Goal: Transaction & Acquisition: Book appointment/travel/reservation

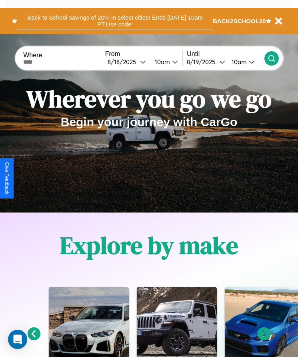
click at [115, 21] on button "Back to School savings of 20% in select cities! Ends 9/1 at 10am PT. Use code:" at bounding box center [114, 21] width 195 height 18
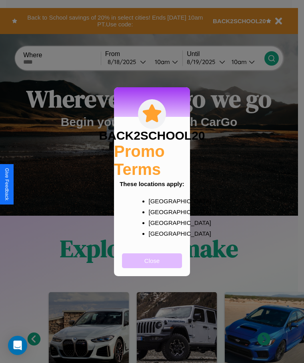
click at [152, 265] on button "Close" at bounding box center [152, 260] width 60 height 15
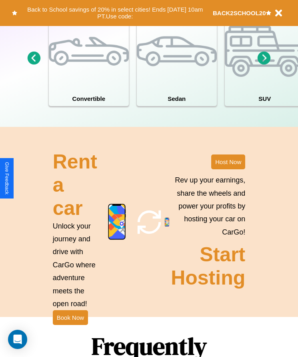
scroll to position [897, 0]
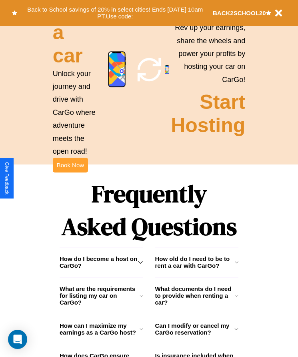
click at [70, 172] on button "Book Now" at bounding box center [70, 164] width 35 height 15
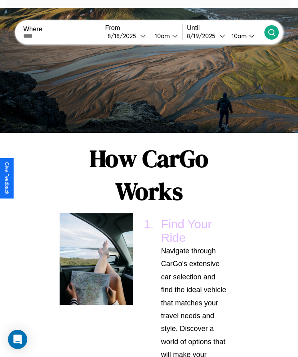
click at [63, 36] on input "text" at bounding box center [62, 36] width 78 height 6
type input "*****"
click at [129, 36] on div "8 / 18 / 2025" at bounding box center [124, 36] width 32 height 8
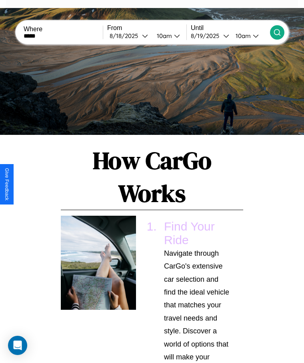
select select "*"
select select "****"
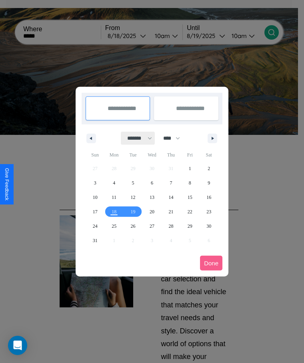
click at [136, 138] on select "******* ******** ***** ***** *** **** **** ****** ********* ******* ******** **…" at bounding box center [138, 138] width 34 height 13
select select "*"
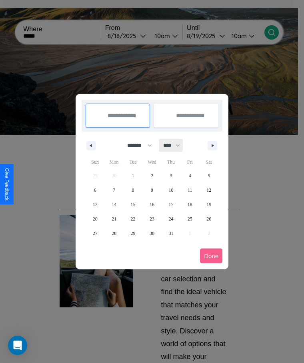
click at [175, 145] on select "**** **** **** **** **** **** **** **** **** **** **** **** **** **** **** ****…" at bounding box center [171, 145] width 24 height 13
select select "****"
click at [151, 204] on span "15" at bounding box center [151, 204] width 5 height 14
type input "**********"
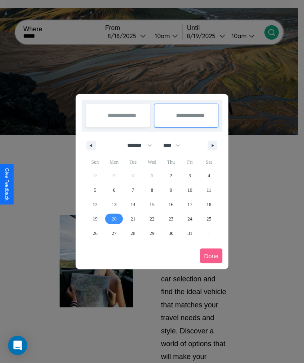
click at [114, 218] on span "20" at bounding box center [114, 218] width 5 height 14
type input "**********"
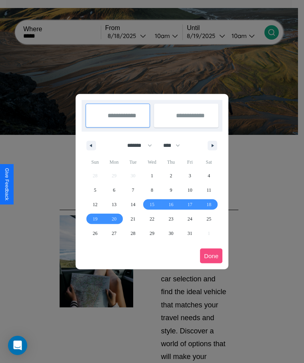
click at [211, 255] on button "Done" at bounding box center [211, 255] width 22 height 15
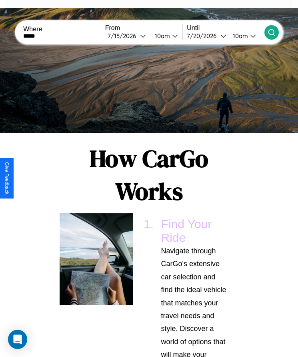
click at [271, 32] on icon at bounding box center [271, 32] width 8 height 8
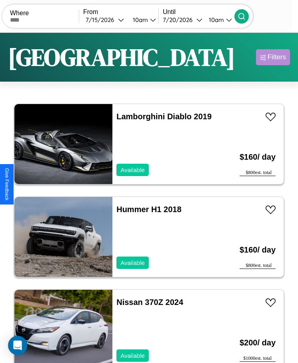
click at [273, 57] on div "Filters" at bounding box center [276, 57] width 18 height 8
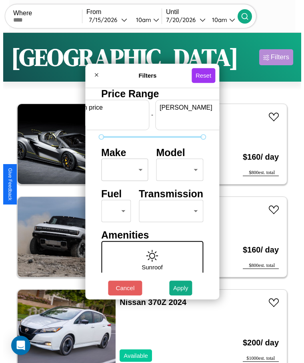
scroll to position [0, 30]
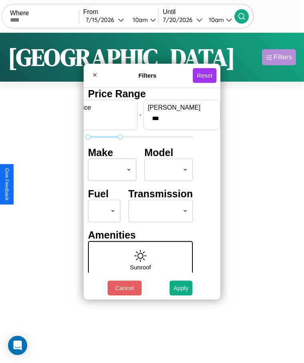
type input "***"
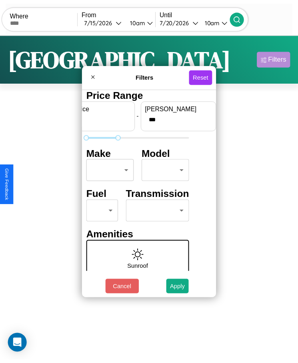
scroll to position [0, 0]
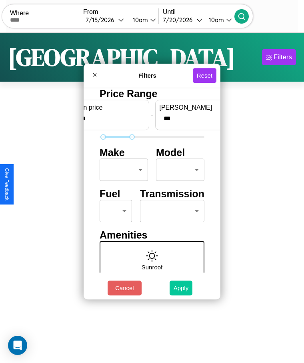
type input "**"
click at [181, 287] on button "Apply" at bounding box center [180, 287] width 23 height 15
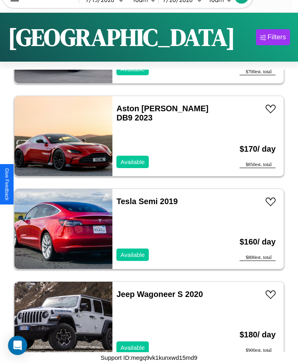
scroll to position [11134, 0]
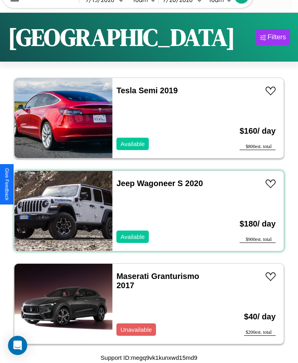
click at [146, 211] on div "Jeep Wagoneer S 2020 Available" at bounding box center [165, 211] width 106 height 80
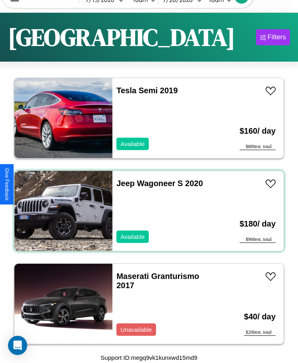
click at [146, 211] on div "Jeep Wagoneer S 2020 Available" at bounding box center [165, 211] width 106 height 80
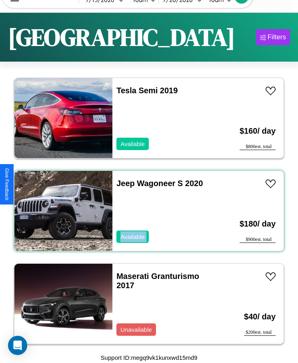
click at [146, 211] on div "Jeep Wagoneer S 2020 Available" at bounding box center [165, 211] width 106 height 80
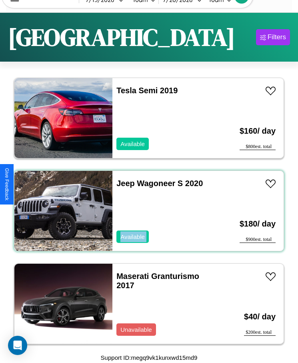
click at [146, 211] on div "Jeep Wagoneer S 2020 Available" at bounding box center [165, 211] width 106 height 80
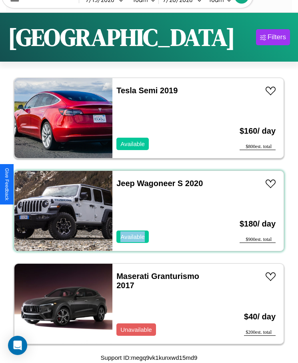
click at [146, 211] on div "Jeep Wagoneer S 2020 Available" at bounding box center [165, 211] width 106 height 80
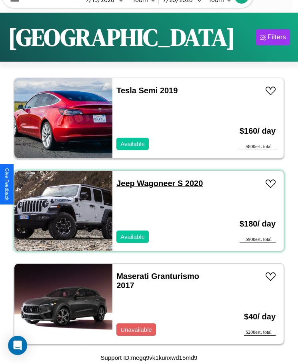
click at [123, 183] on link "Jeep Wagoneer S 2020" at bounding box center [159, 183] width 86 height 9
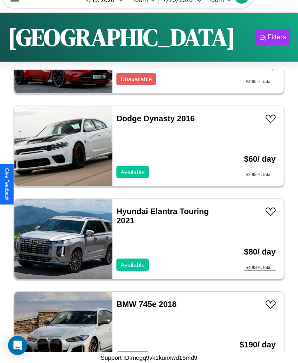
scroll to position [12711, 0]
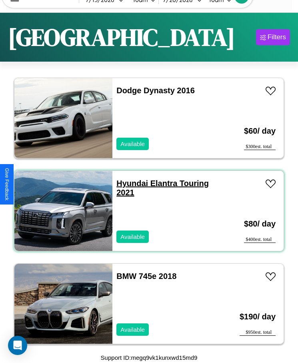
click at [130, 183] on link "Hyundai Elantra Touring 2021" at bounding box center [162, 188] width 92 height 18
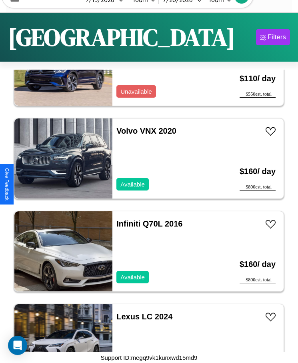
scroll to position [4828, 0]
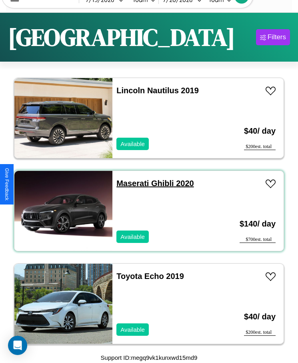
click at [130, 183] on link "Maserati Ghibli 2020" at bounding box center [154, 183] width 77 height 9
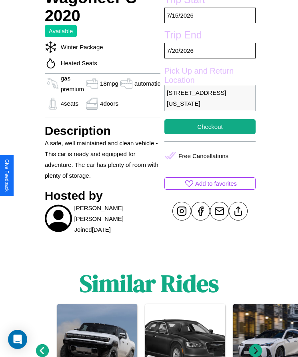
scroll to position [292, 0]
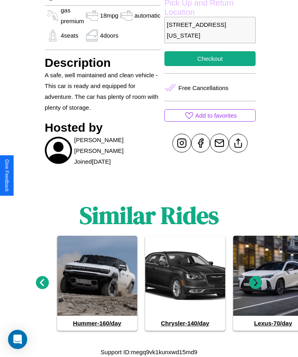
click at [255, 282] on icon at bounding box center [255, 282] width 13 height 13
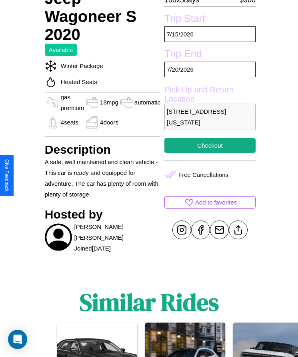
scroll to position [173, 0]
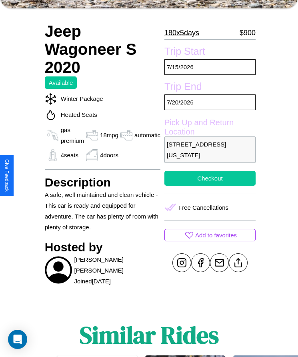
click at [206, 178] on button "Checkout" at bounding box center [209, 178] width 91 height 15
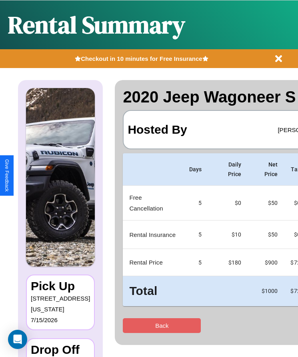
scroll to position [0, 47]
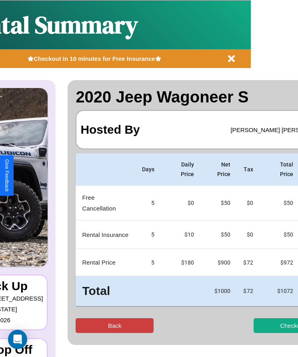
click at [83, 325] on button "Back" at bounding box center [115, 325] width 78 height 15
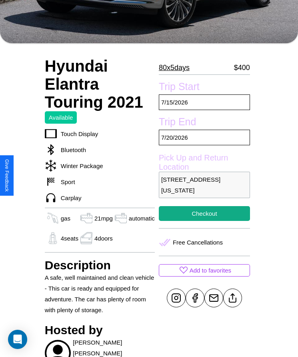
scroll to position [281, 0]
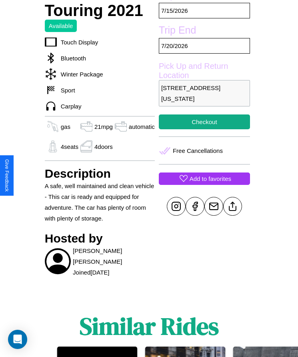
click at [203, 178] on p "Add to favorites" at bounding box center [210, 178] width 42 height 11
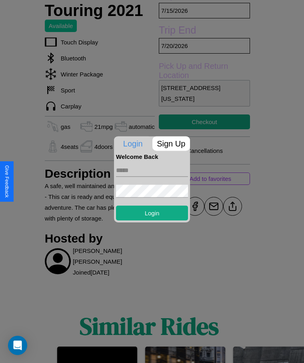
click at [171, 143] on p "Sign Up" at bounding box center [171, 143] width 38 height 14
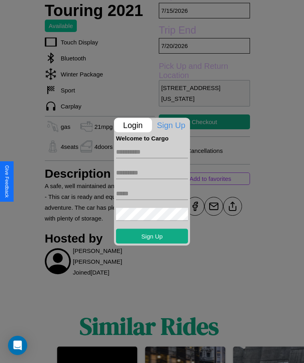
click at [152, 151] on input "text" at bounding box center [152, 151] width 72 height 13
type input "*******"
click at [152, 172] on input "text" at bounding box center [152, 172] width 72 height 13
type input "*******"
click at [152, 193] on input "text" at bounding box center [152, 193] width 72 height 13
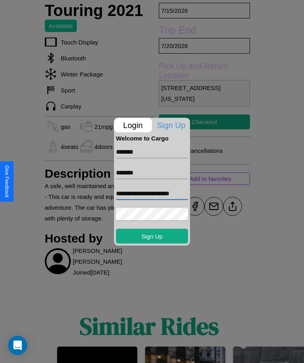
type input "**********"
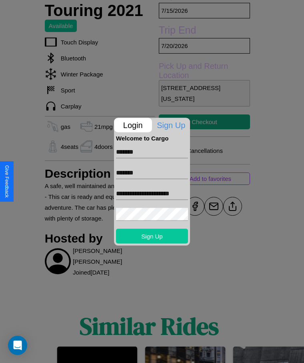
click at [152, 235] on button "Sign Up" at bounding box center [152, 235] width 72 height 15
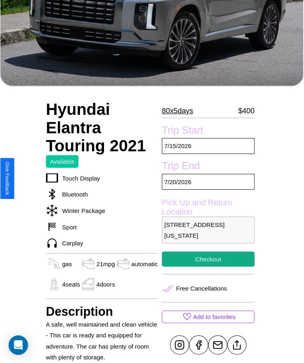
scroll to position [113, 0]
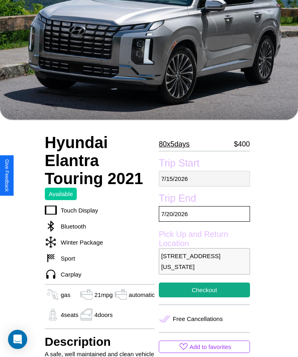
click at [203, 178] on p "7 / 15 / 2026" at bounding box center [204, 179] width 91 height 16
select select "*"
select select "****"
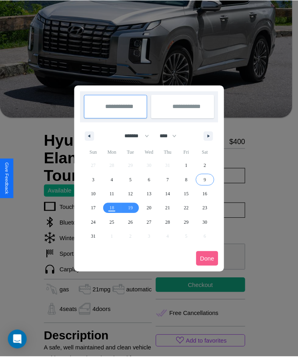
scroll to position [0, 0]
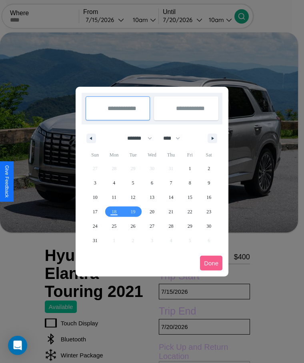
click at [116, 20] on div at bounding box center [152, 181] width 304 height 363
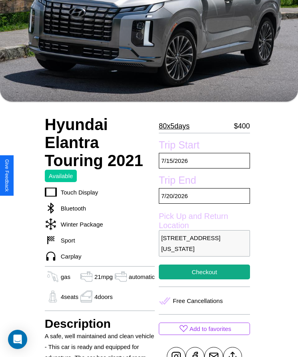
scroll to position [224, 0]
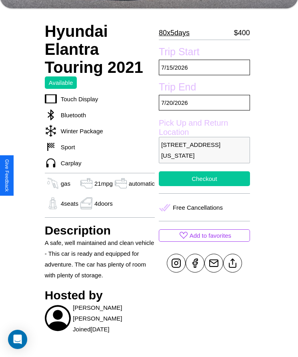
click at [203, 178] on button "Checkout" at bounding box center [204, 178] width 91 height 15
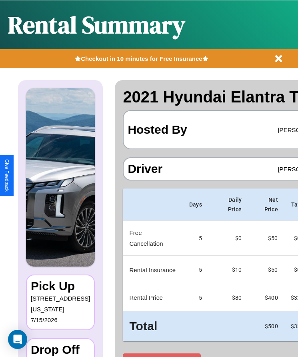
scroll to position [0, 47]
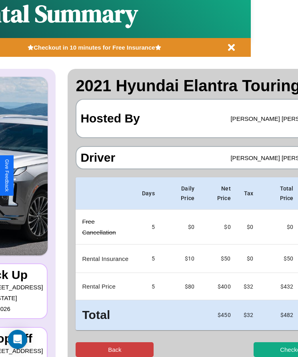
click at [83, 349] on button "Back" at bounding box center [115, 349] width 78 height 15
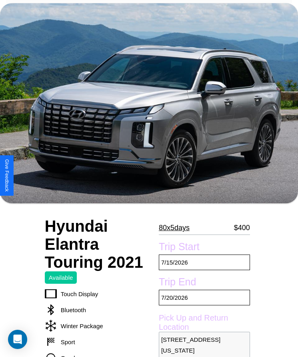
scroll to position [391, 0]
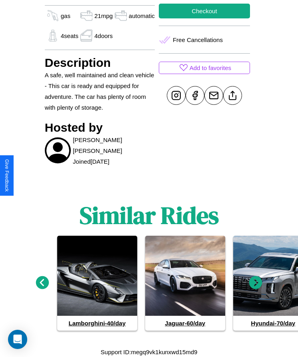
click at [255, 282] on icon at bounding box center [255, 282] width 13 height 13
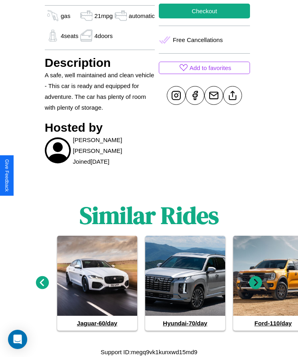
click at [255, 282] on icon at bounding box center [255, 282] width 13 height 13
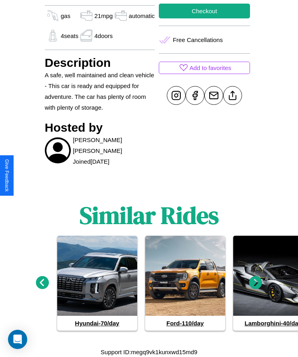
click at [255, 282] on icon at bounding box center [255, 282] width 13 height 13
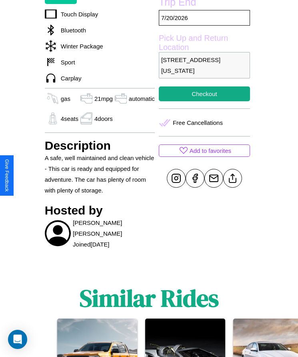
scroll to position [308, 0]
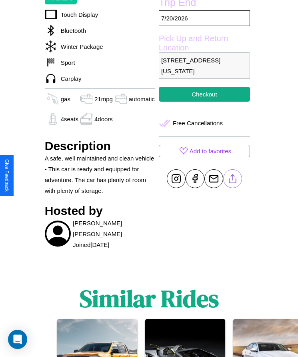
click at [232, 178] on line at bounding box center [232, 177] width 0 height 6
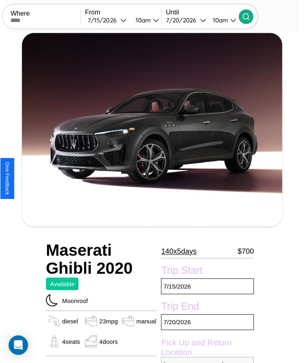
scroll to position [214, 0]
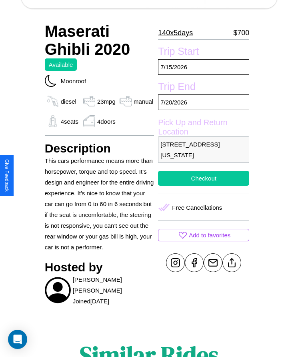
click at [203, 178] on button "Checkout" at bounding box center [203, 178] width 91 height 15
